Goal: Task Accomplishment & Management: Complete application form

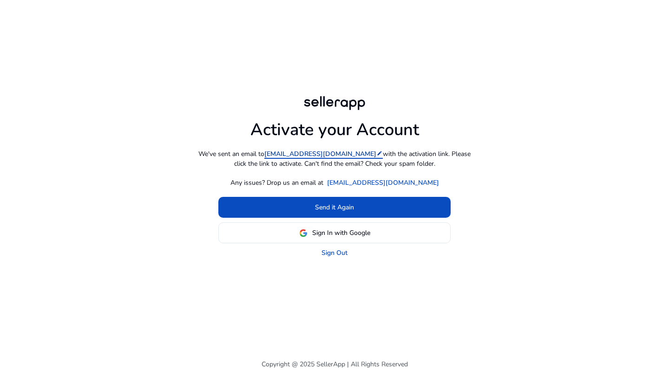
drag, startPoint x: 265, startPoint y: 153, endPoint x: 328, endPoint y: 156, distance: 63.2
click at [328, 156] on p "We've sent an email to contact@kidbea.com edit with the activation link. Please…" at bounding box center [334, 159] width 279 height 20
copy p "[EMAIL_ADDRESS][DOMAIN_NAME]"
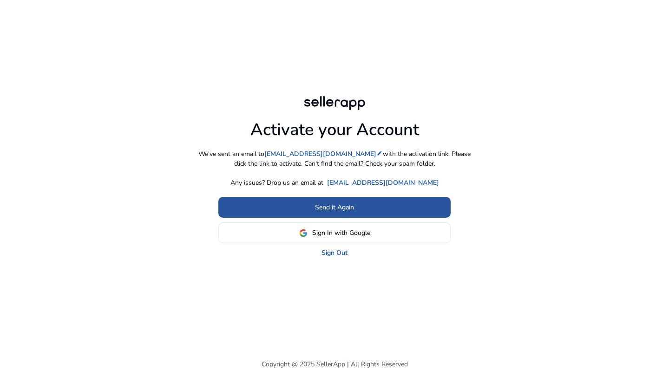
click at [374, 208] on span at bounding box center [334, 208] width 232 height 22
